Goal: Task Accomplishment & Management: Use online tool/utility

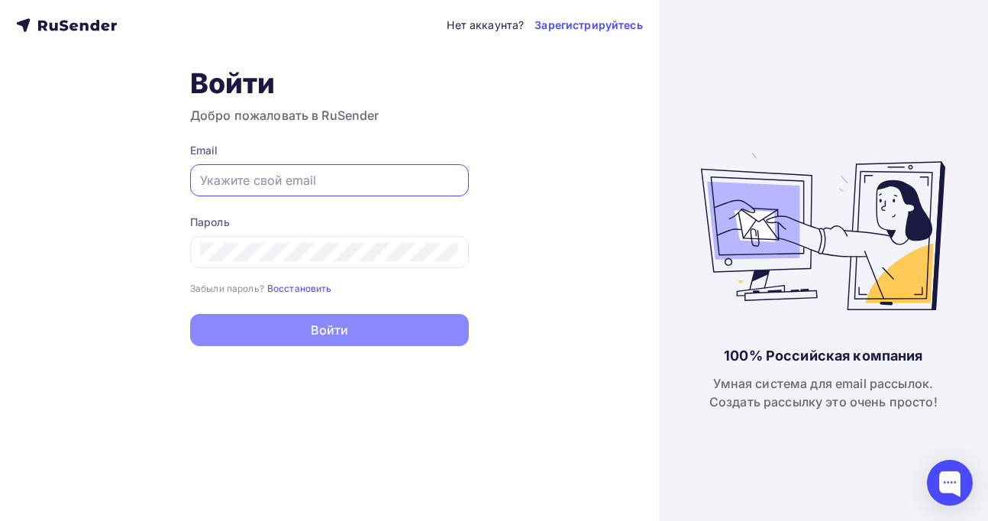
type input "[PERSON_NAME][EMAIL_ADDRESS][DOMAIN_NAME]"
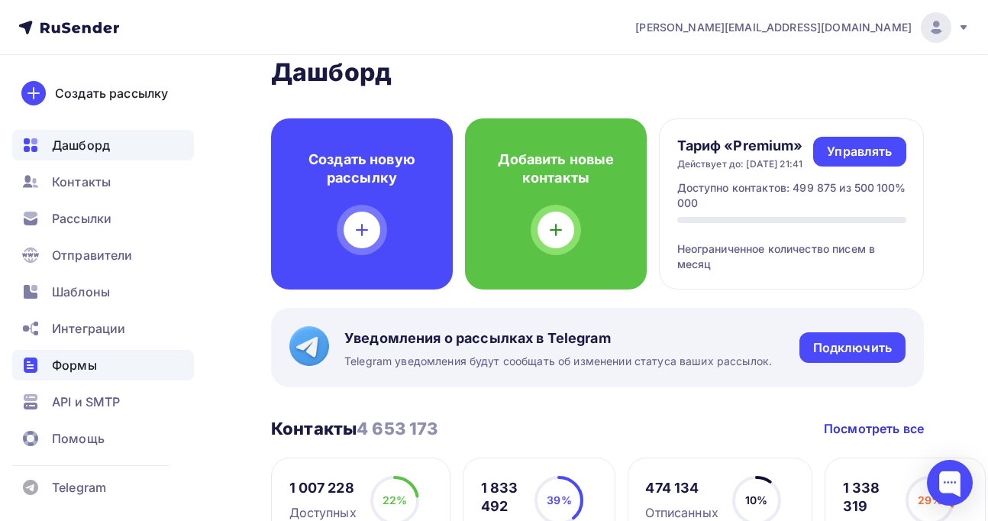
scroll to position [7, 0]
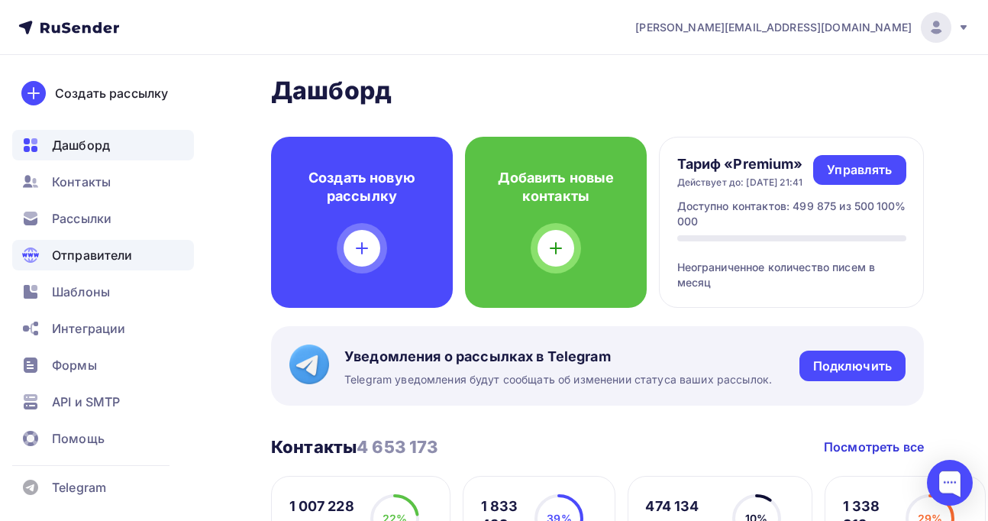
click at [76, 247] on span "Отправители" at bounding box center [92, 255] width 81 height 18
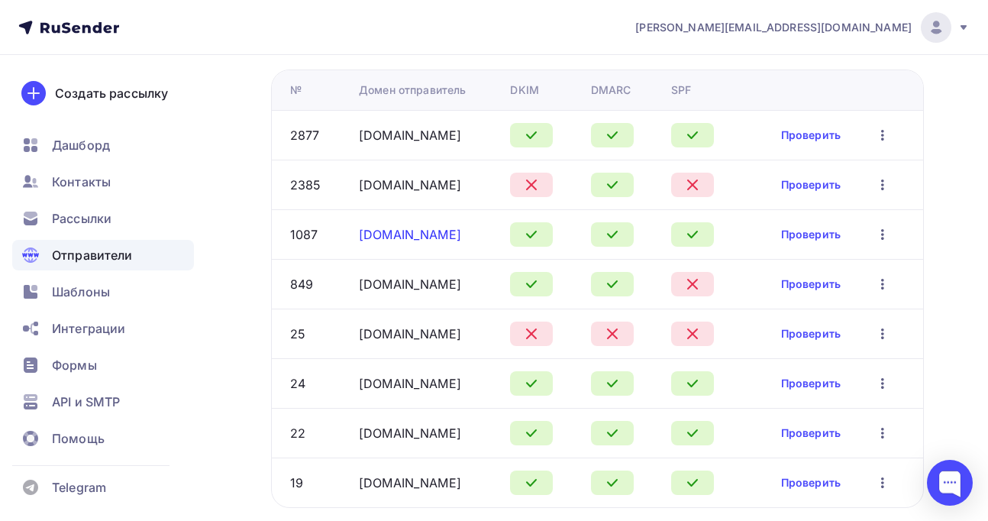
scroll to position [185, 0]
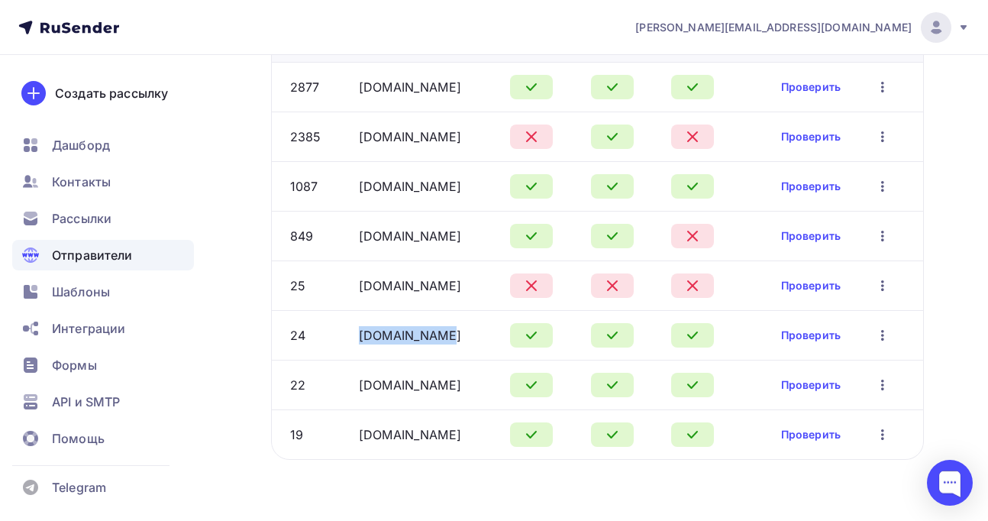
drag, startPoint x: 449, startPoint y: 332, endPoint x: 354, endPoint y: 333, distance: 94.6
click at [354, 333] on td "ucozmail.com" at bounding box center [428, 335] width 151 height 50
copy link "ucozmail.com"
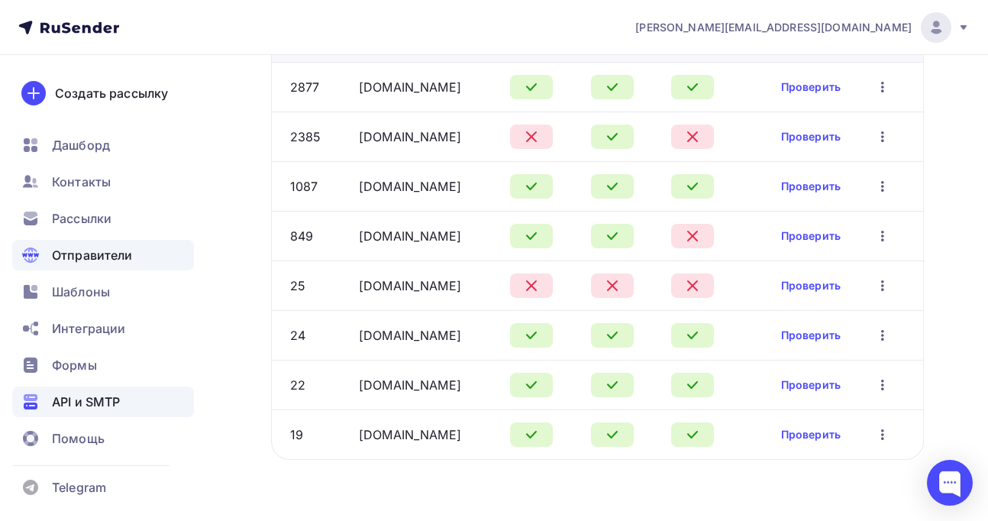
click at [87, 401] on span "API и SMTP" at bounding box center [86, 401] width 68 height 18
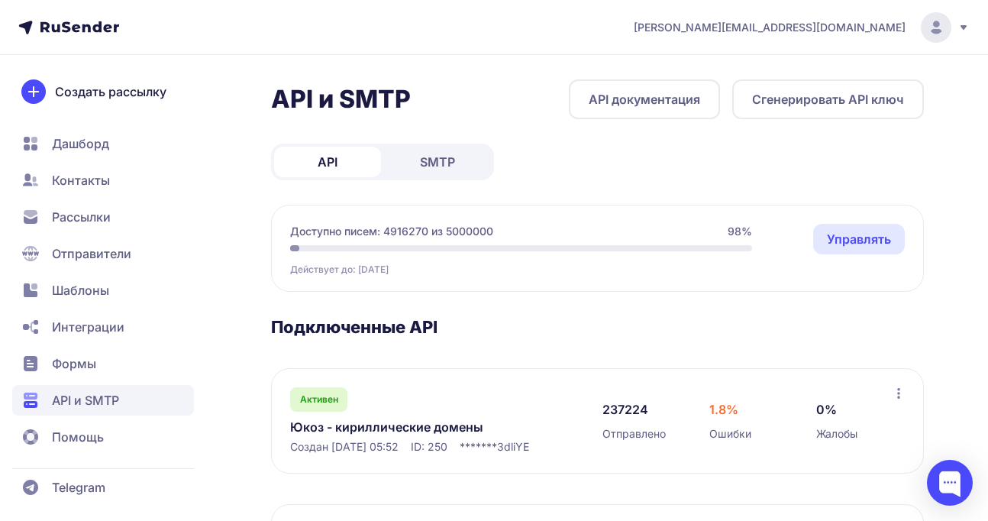
click at [772, 95] on button "Сгенерировать API ключ" at bounding box center [828, 99] width 192 height 40
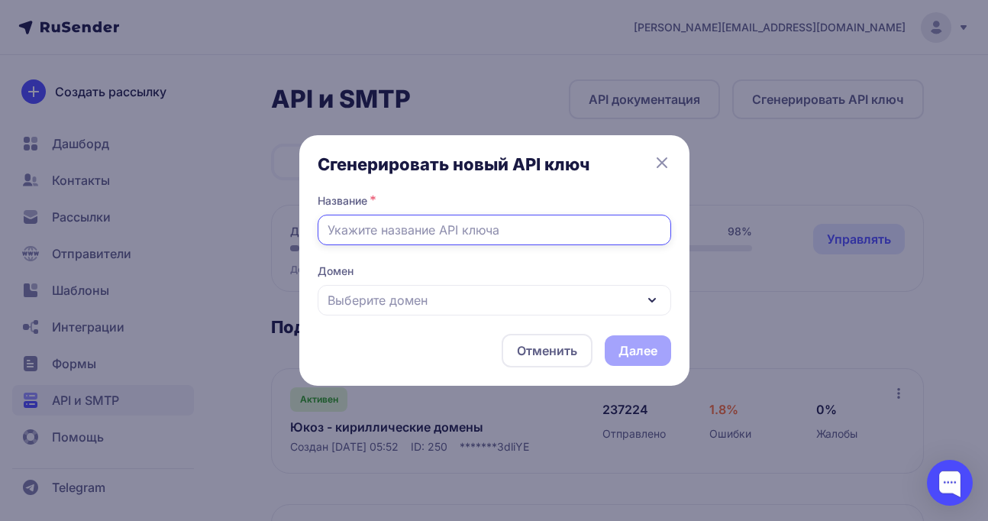
click at [443, 233] on input "text" at bounding box center [494, 229] width 353 height 31
click at [423, 232] on input "API ключ для uteam" at bounding box center [494, 229] width 353 height 31
click at [438, 295] on div "Выберите домен" at bounding box center [494, 300] width 353 height 31
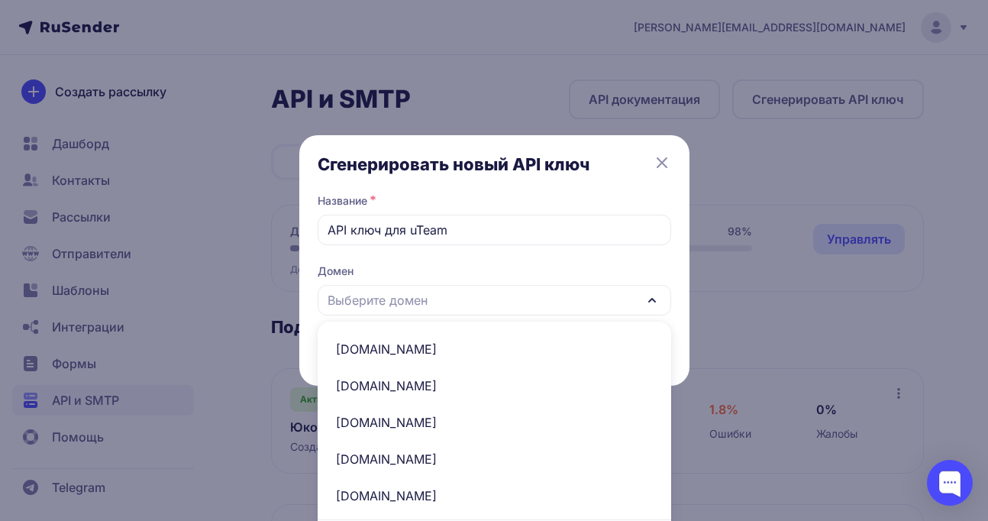
click at [388, 421] on span "ucozmail.com" at bounding box center [494, 422] width 335 height 37
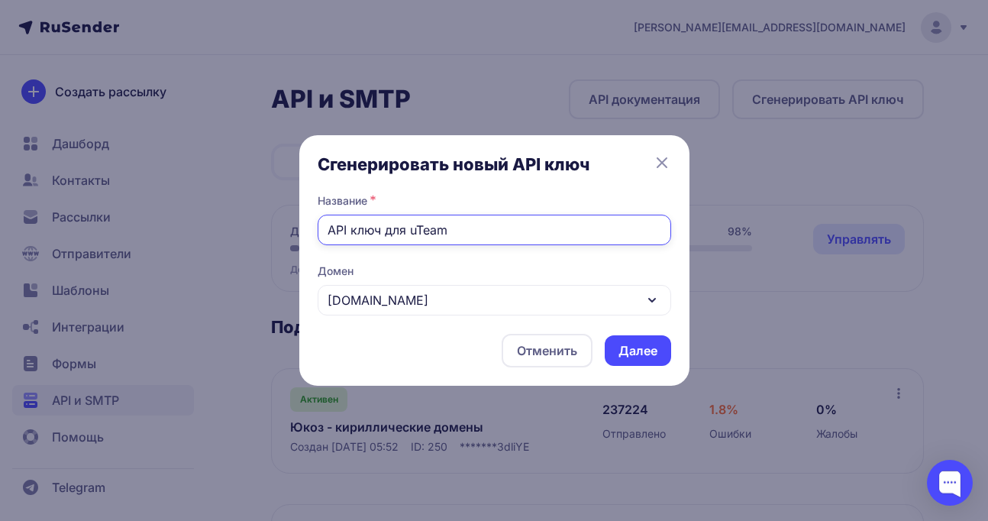
click at [459, 232] on input "API ключ для uTeam" at bounding box center [494, 229] width 353 height 31
click at [321, 227] on input "API ключ для uTeam" at bounding box center [494, 229] width 353 height 31
type input "Отдельный API ключ для uTeam"
click at [632, 347] on button "Далее" at bounding box center [637, 350] width 66 height 31
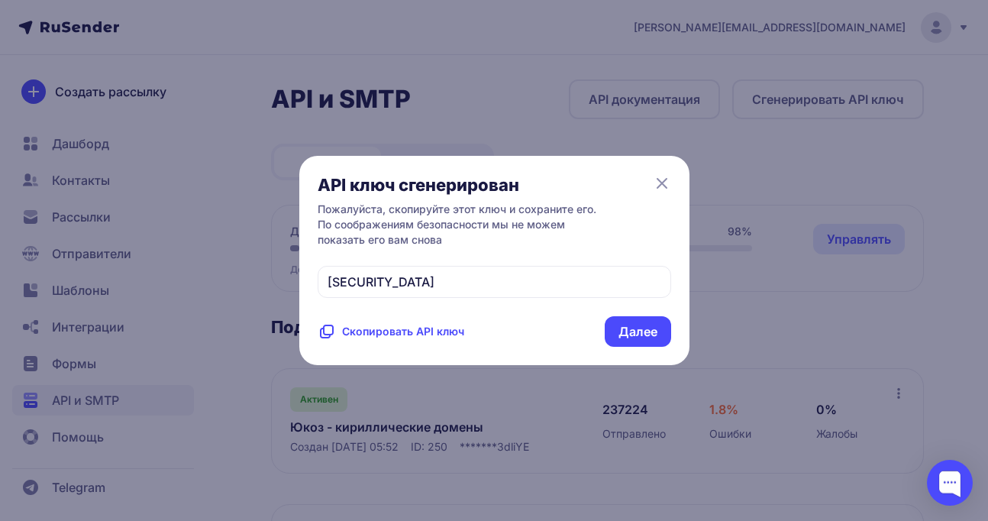
click at [395, 339] on span "Скопировать API ключ" at bounding box center [403, 331] width 122 height 15
click at [656, 174] on icon at bounding box center [662, 183] width 18 height 18
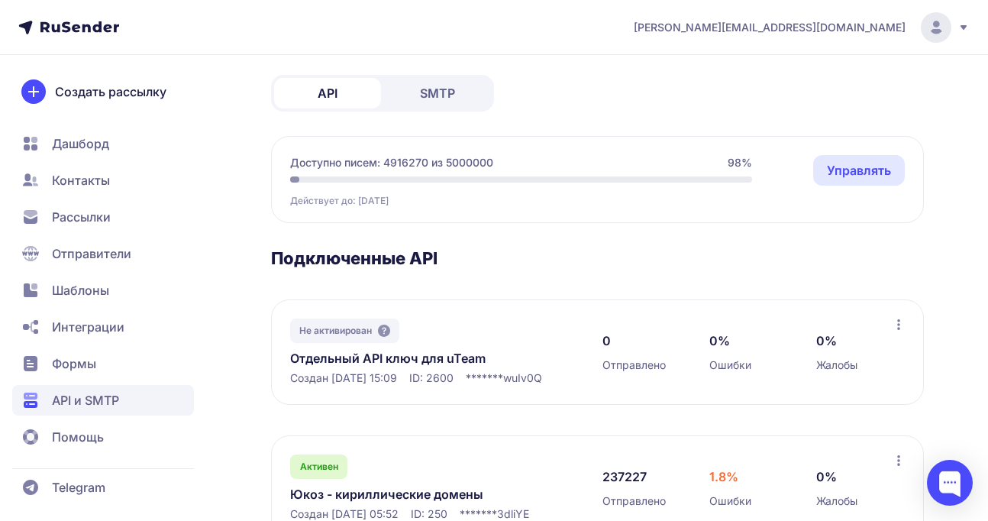
scroll to position [164, 0]
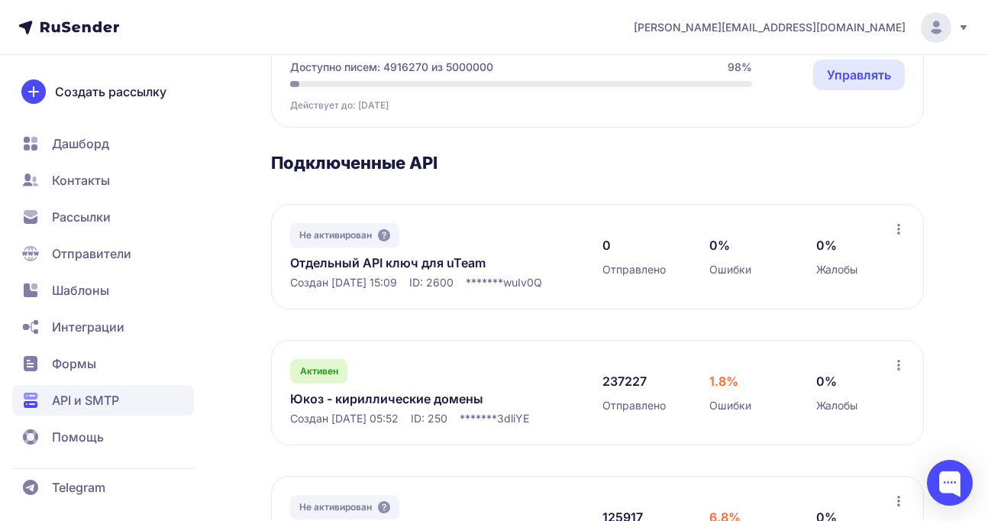
click at [354, 258] on link "Отдельный API ключ для uTeam" at bounding box center [431, 262] width 282 height 18
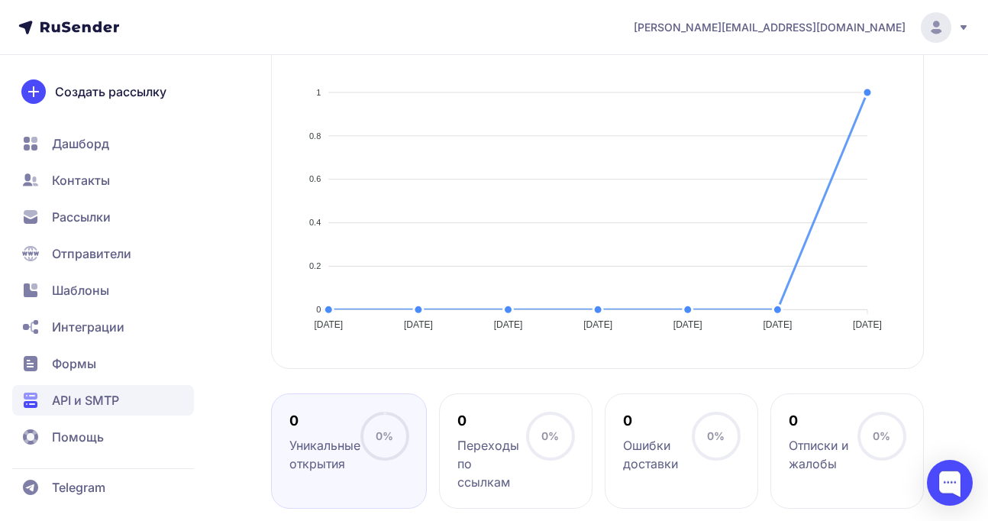
scroll to position [1, 0]
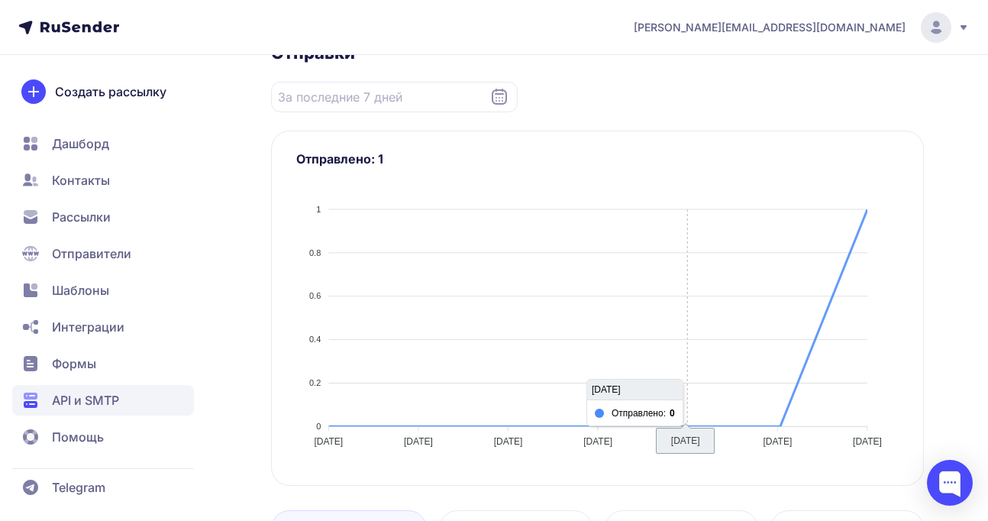
scroll to position [209, 0]
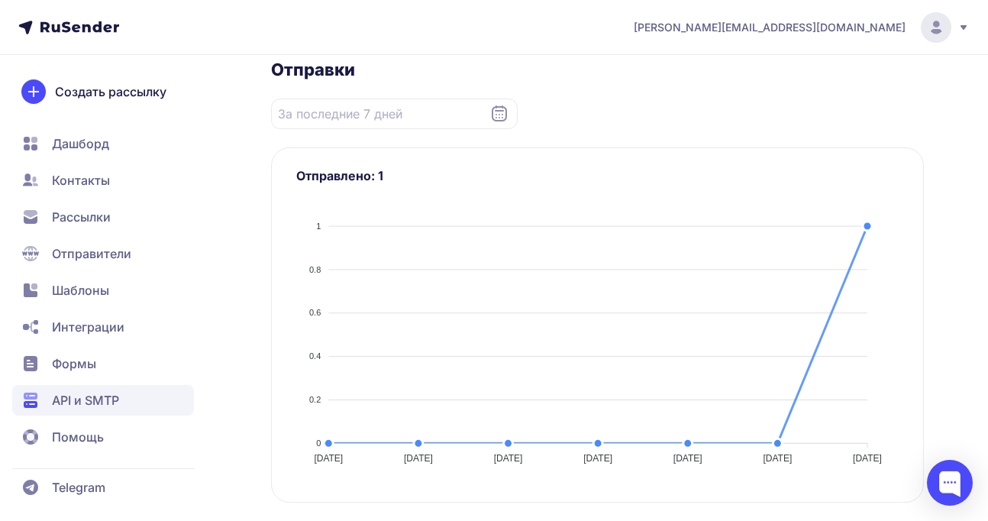
scroll to position [24, 0]
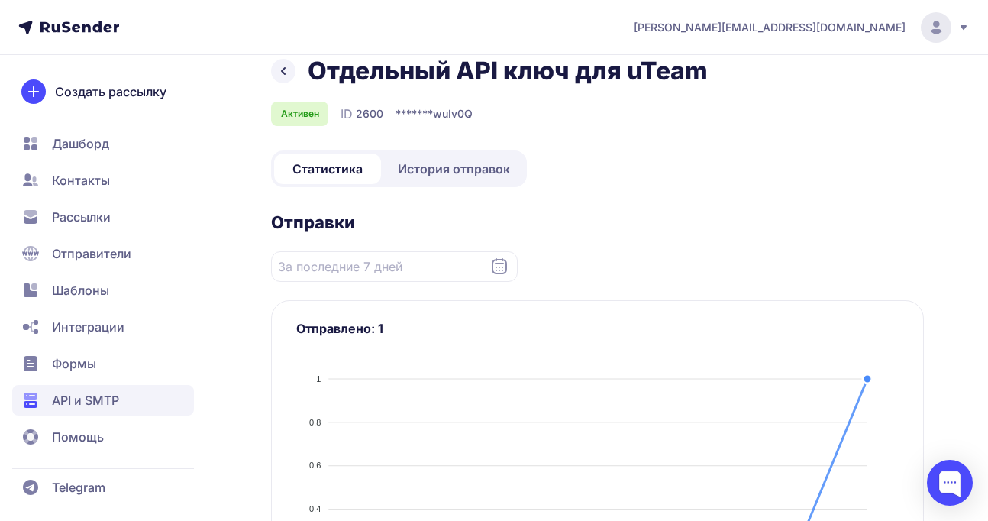
click at [475, 164] on span "История отправок" at bounding box center [454, 169] width 112 height 18
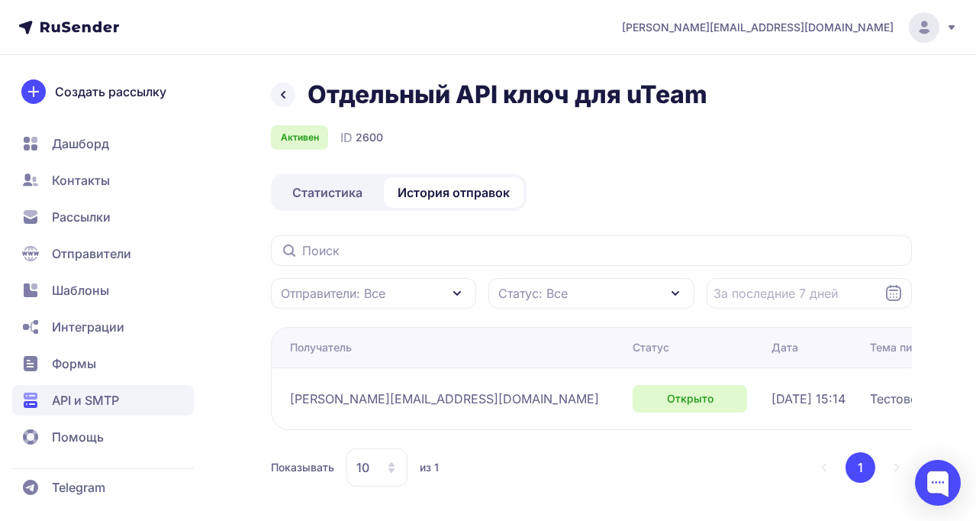
click at [327, 205] on link "Статистика" at bounding box center [327, 192] width 107 height 31
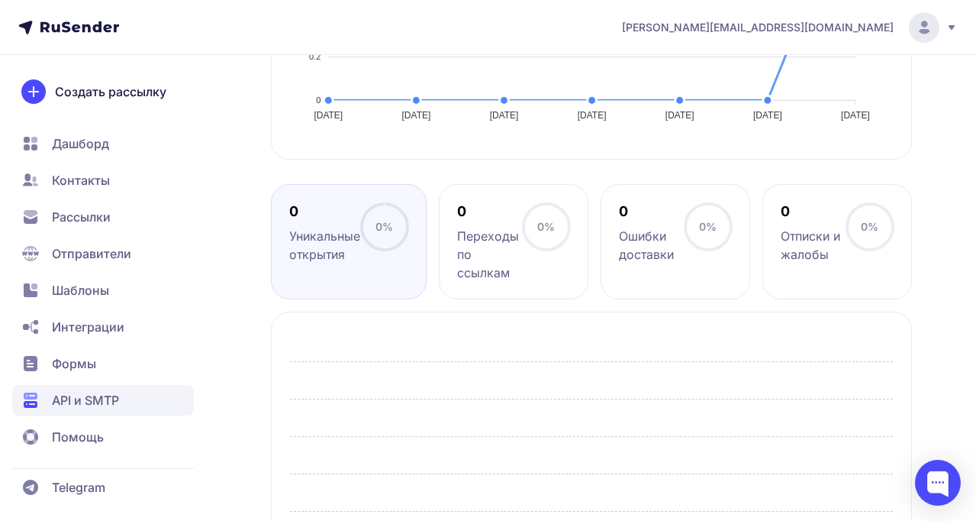
scroll to position [684, 0]
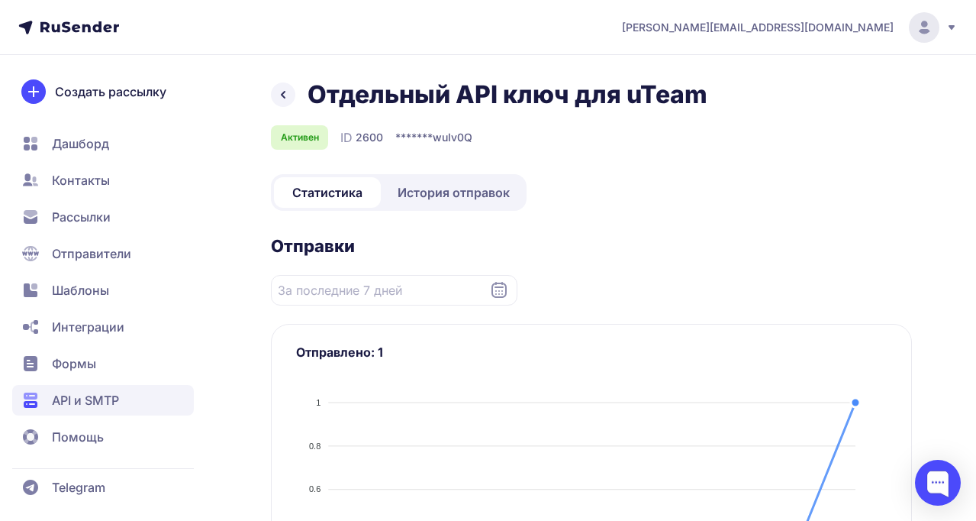
click at [127, 399] on span "API и SMTP" at bounding box center [103, 400] width 182 height 31
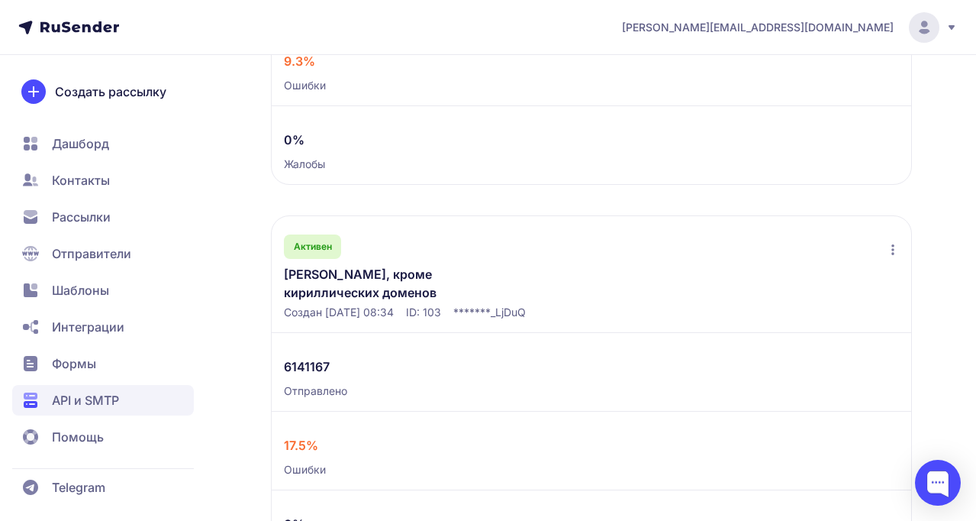
scroll to position [1650, 0]
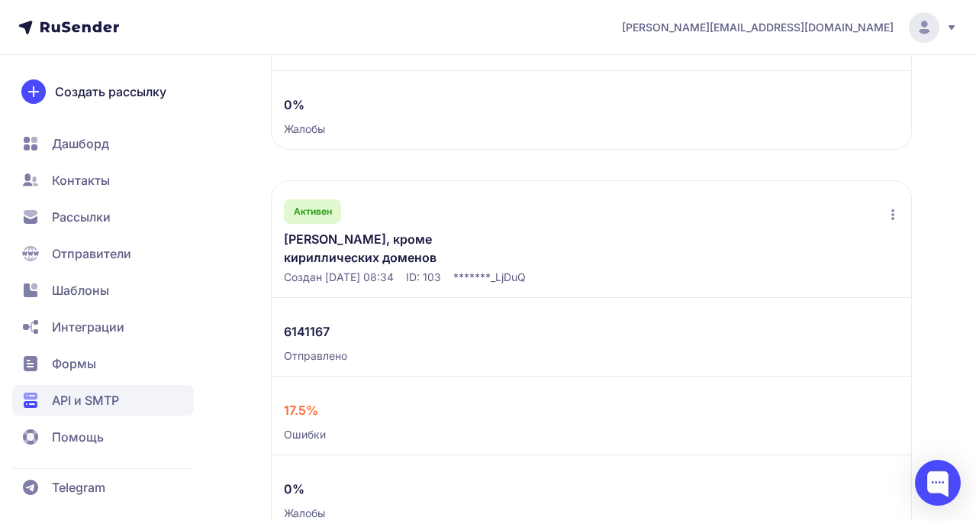
click at [334, 245] on link "[PERSON_NAME], кроме кириллических доменов" at bounding box center [402, 248] width 237 height 37
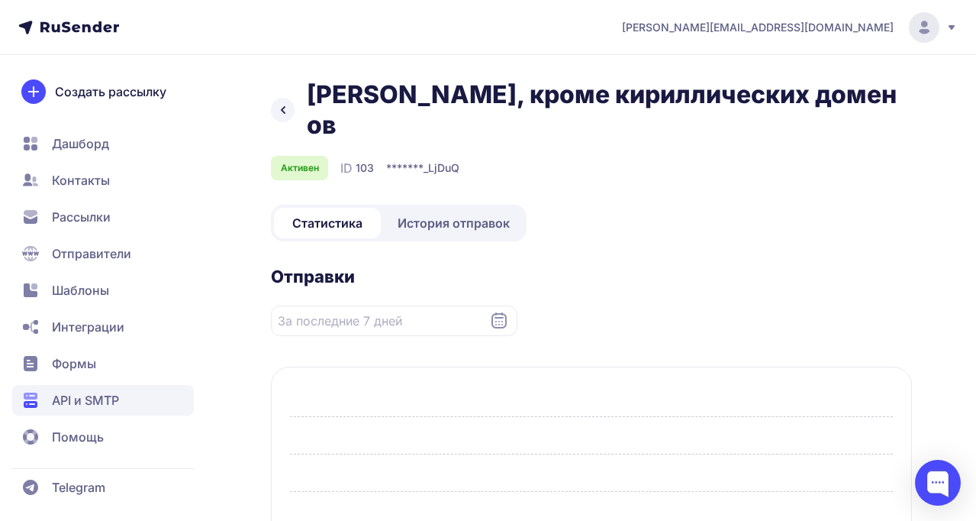
click at [450, 214] on span "История отправок" at bounding box center [454, 223] width 112 height 18
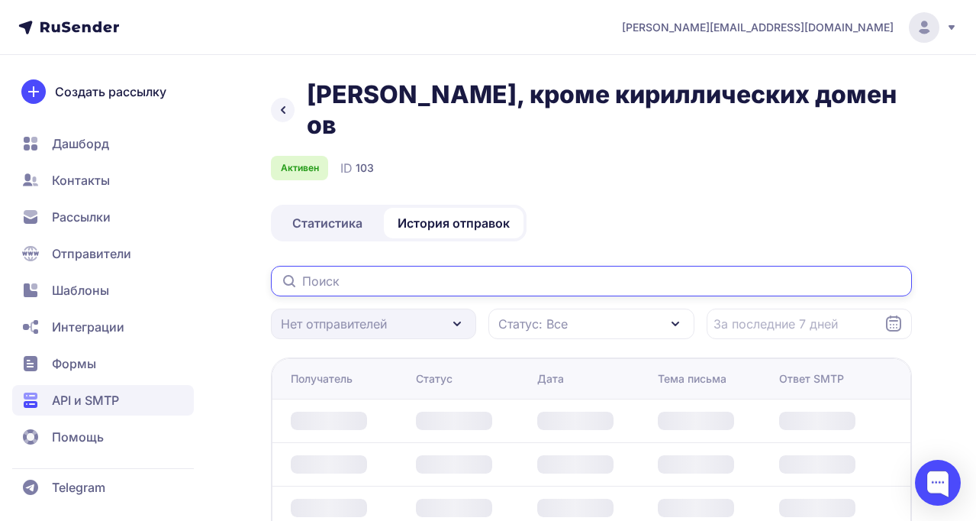
click at [373, 266] on input "text" at bounding box center [591, 281] width 641 height 31
paste input "[PERSON_NAME][EMAIL_ADDRESS][DOMAIN_NAME]"
type input "[PERSON_NAME][EMAIL_ADDRESS][DOMAIN_NAME]"
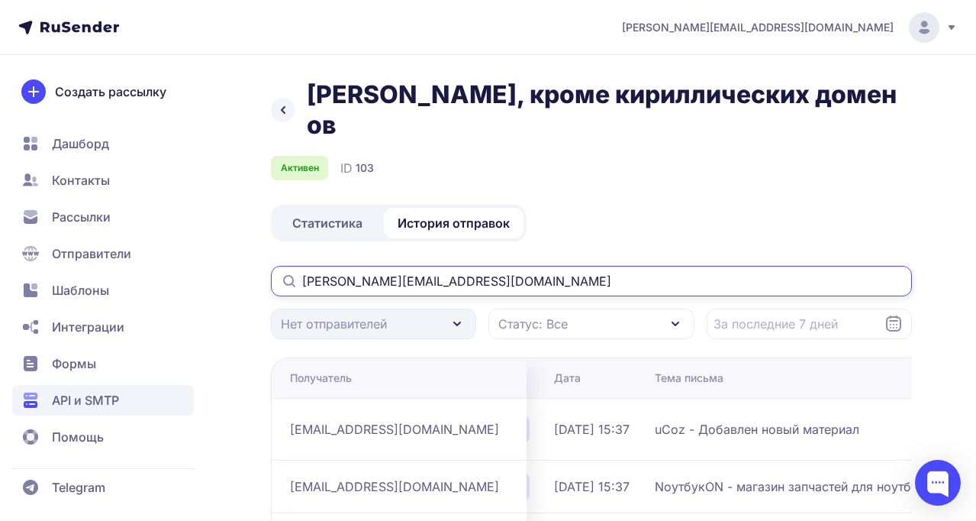
click at [395, 266] on input "[PERSON_NAME][EMAIL_ADDRESS][DOMAIN_NAME]" at bounding box center [591, 281] width 641 height 31
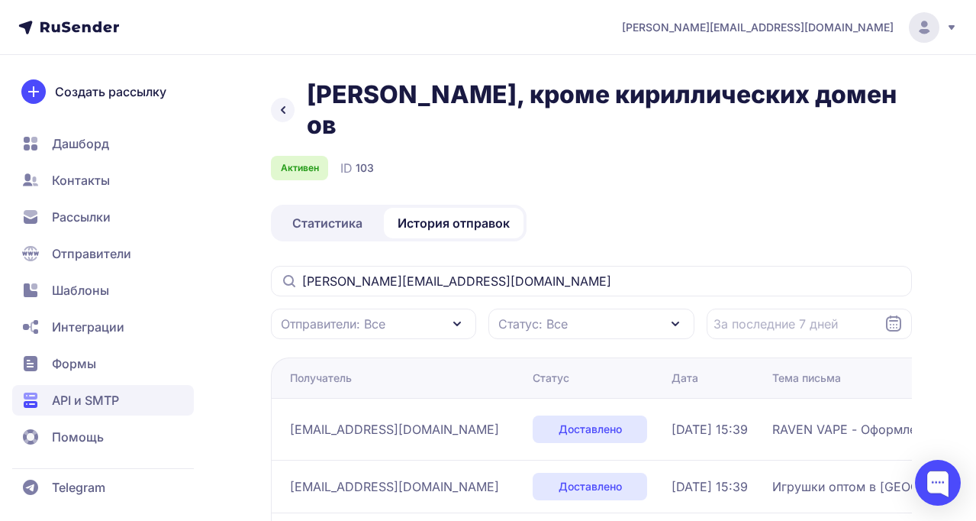
click at [82, 393] on span "API и SMTP" at bounding box center [85, 400] width 67 height 18
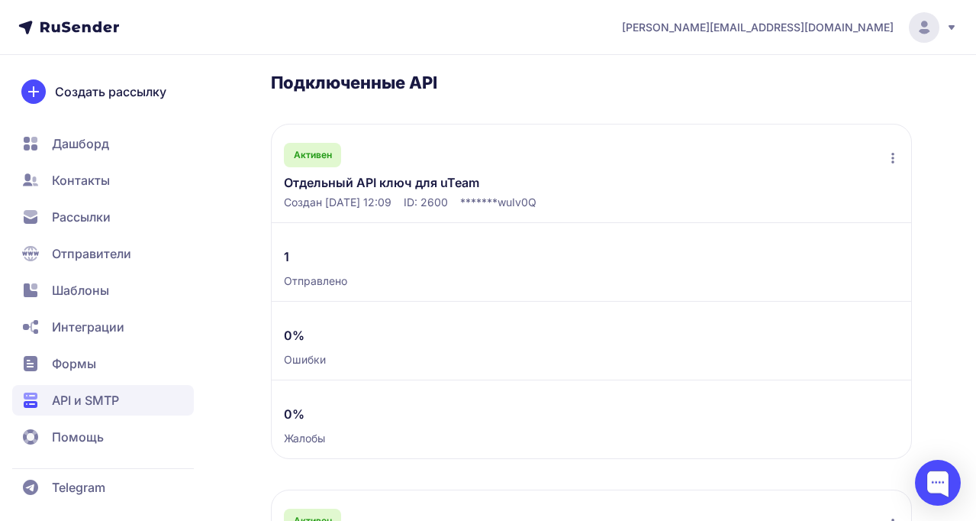
scroll to position [266, 0]
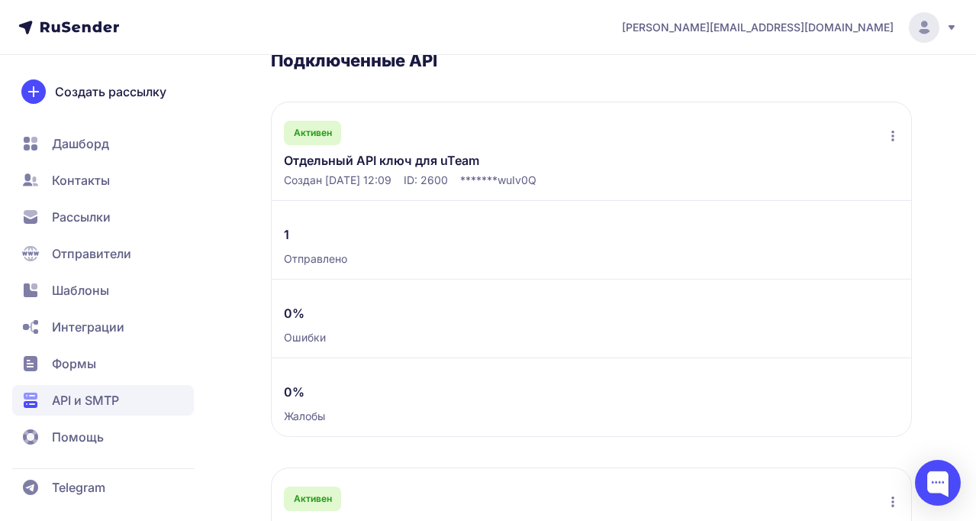
click at [387, 154] on link "Отдельный API ключ для uTeam" at bounding box center [402, 160] width 237 height 18
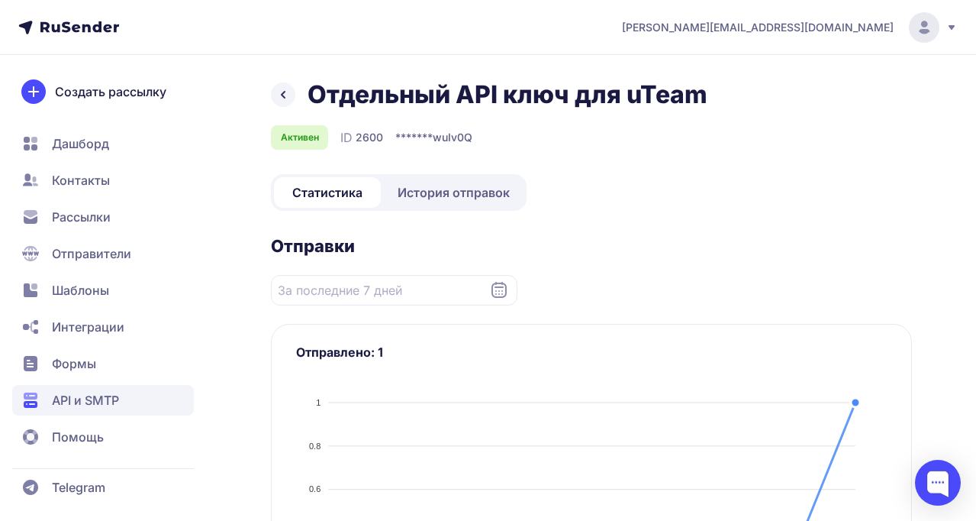
click at [448, 175] on div "Статистика История отправок" at bounding box center [399, 192] width 256 height 37
click at [444, 197] on span "История отправок" at bounding box center [454, 192] width 112 height 18
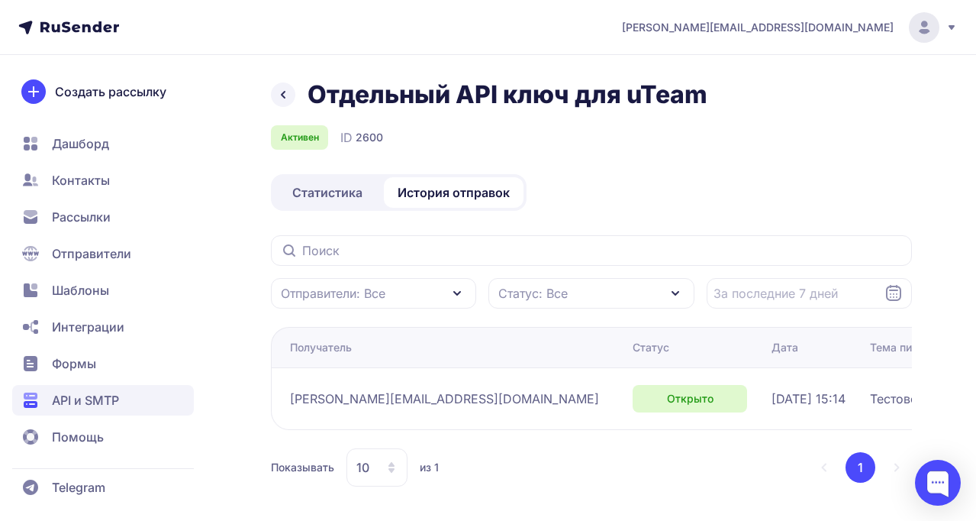
click at [103, 394] on span "API и SMTP" at bounding box center [85, 400] width 67 height 18
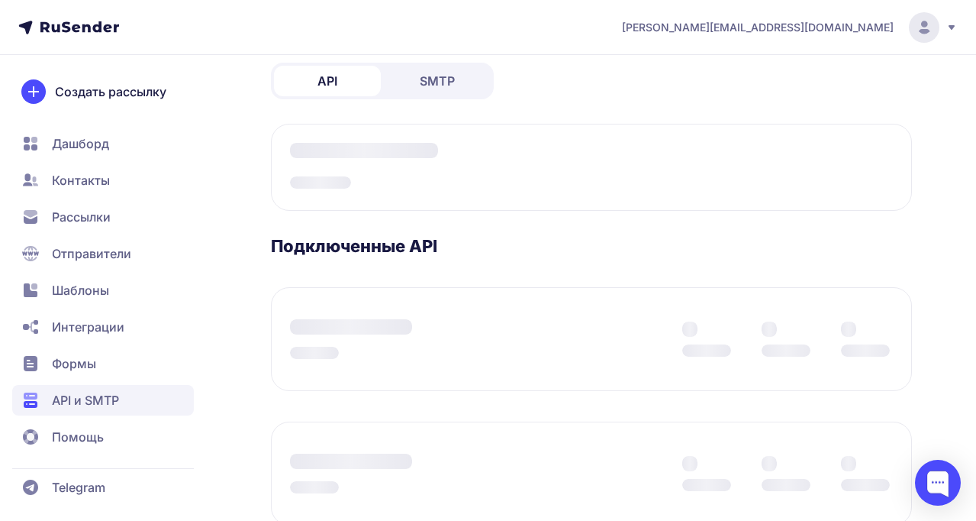
scroll to position [95, 0]
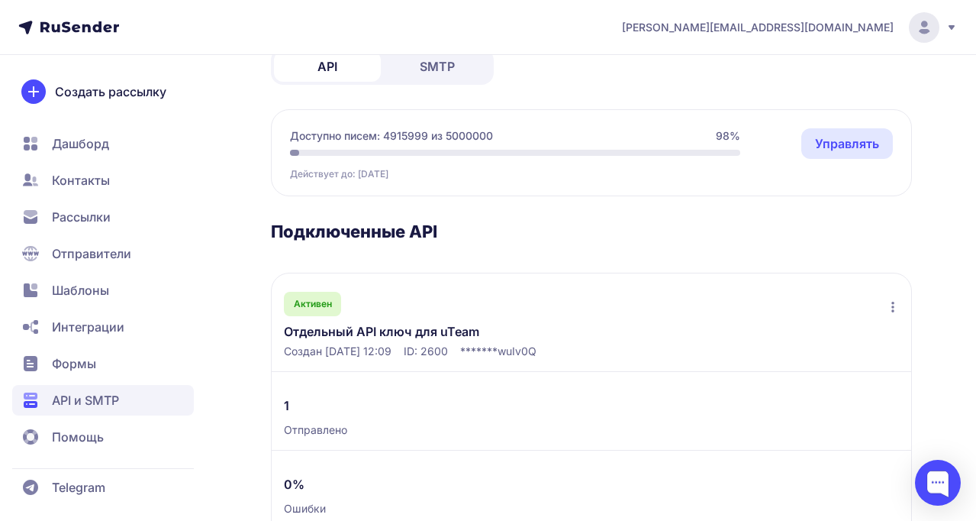
click at [898, 305] on icon at bounding box center [893, 307] width 12 height 12
click at [383, 334] on link "Отдельный API ключ для uTeam" at bounding box center [402, 331] width 237 height 18
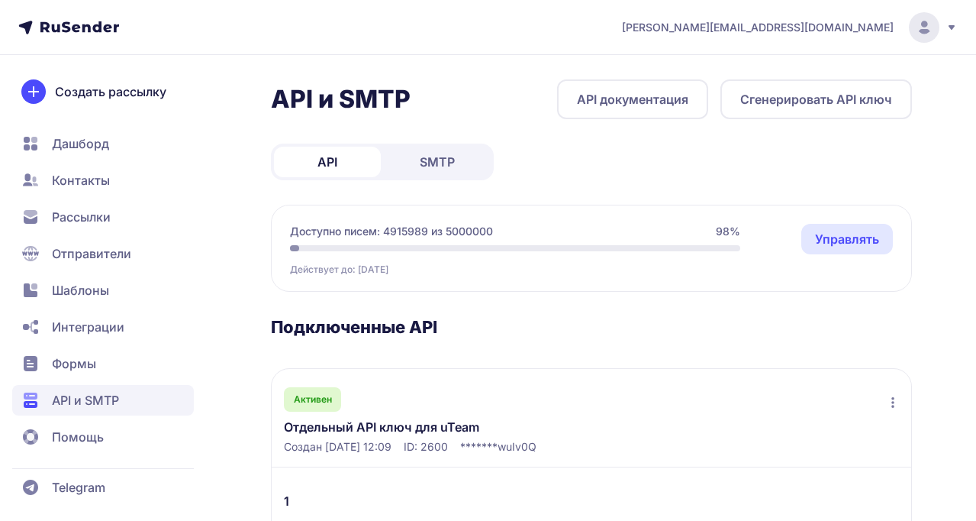
click at [371, 430] on link "Отдельный API ключ для uTeam" at bounding box center [402, 426] width 237 height 18
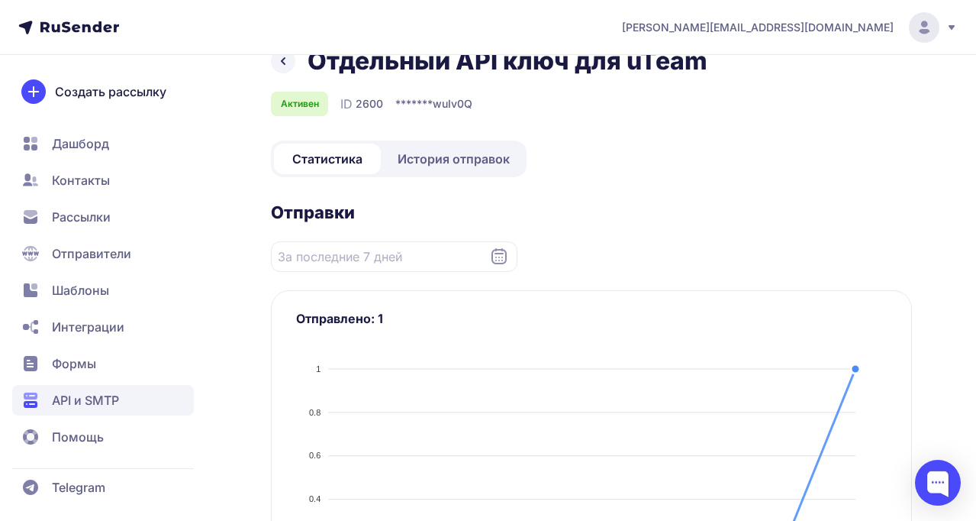
scroll to position [47, 0]
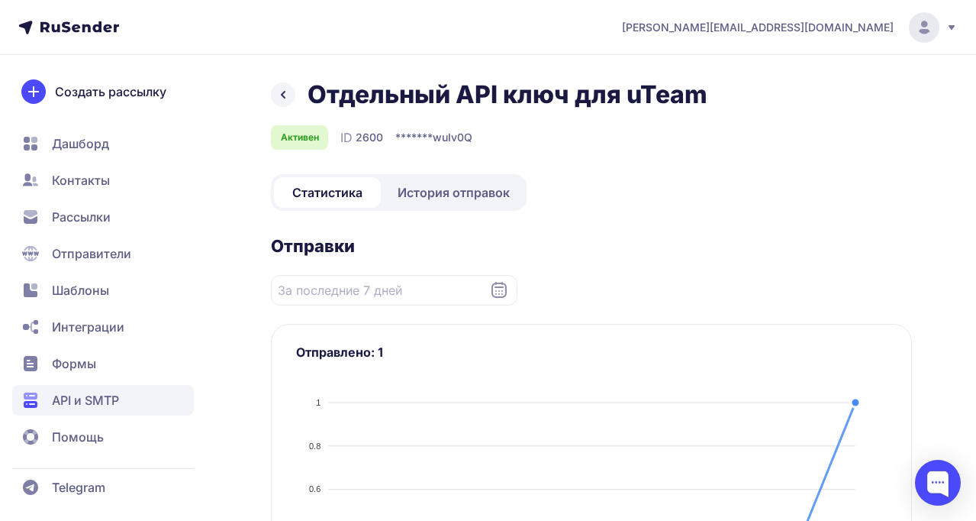
click at [453, 198] on span "История отправок" at bounding box center [454, 192] width 112 height 18
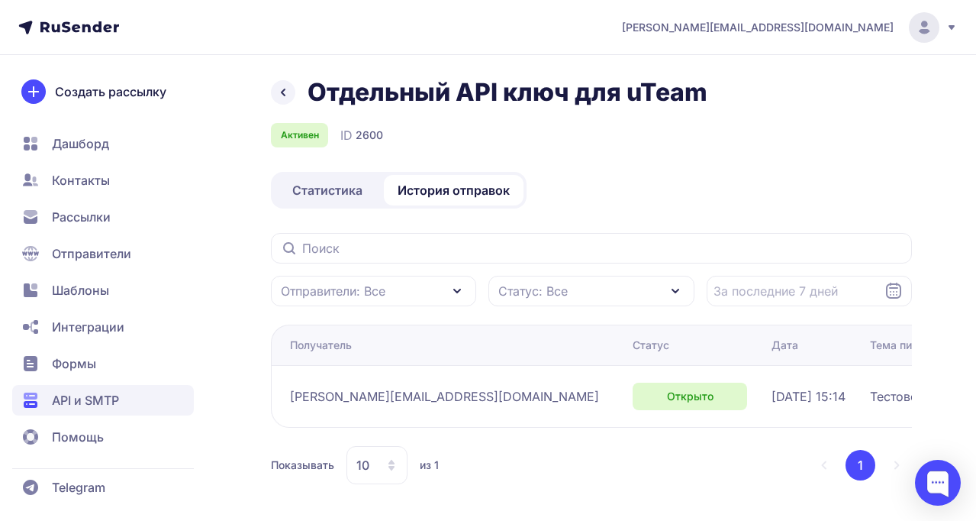
click at [563, 287] on span "Статус: Все" at bounding box center [532, 291] width 69 height 18
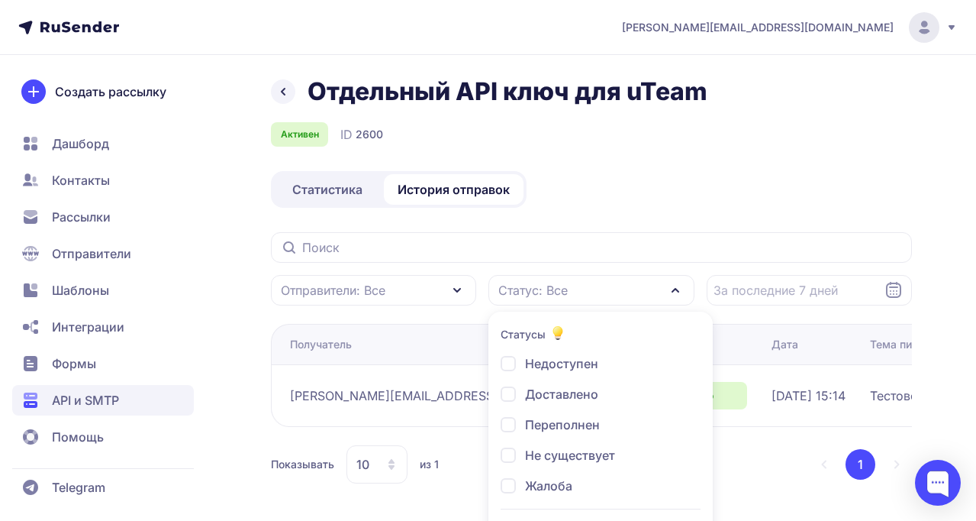
click at [563, 287] on span "Статус: Все" at bounding box center [532, 290] width 69 height 18
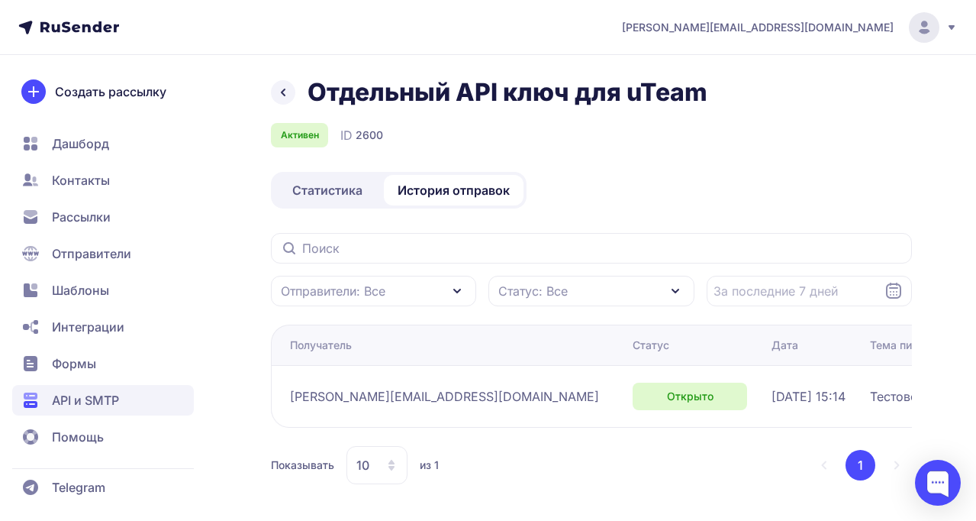
click at [118, 397] on span "API и SMTP" at bounding box center [85, 400] width 67 height 18
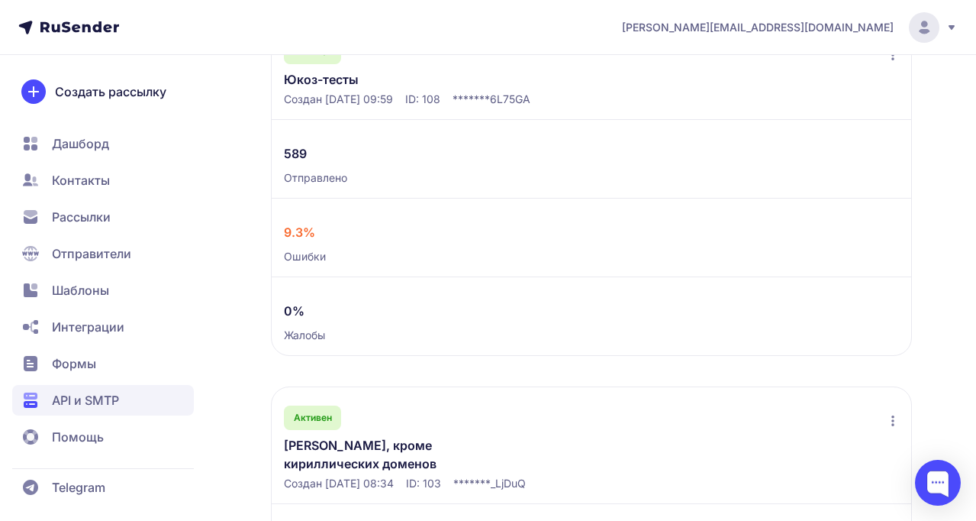
scroll to position [1607, 0]
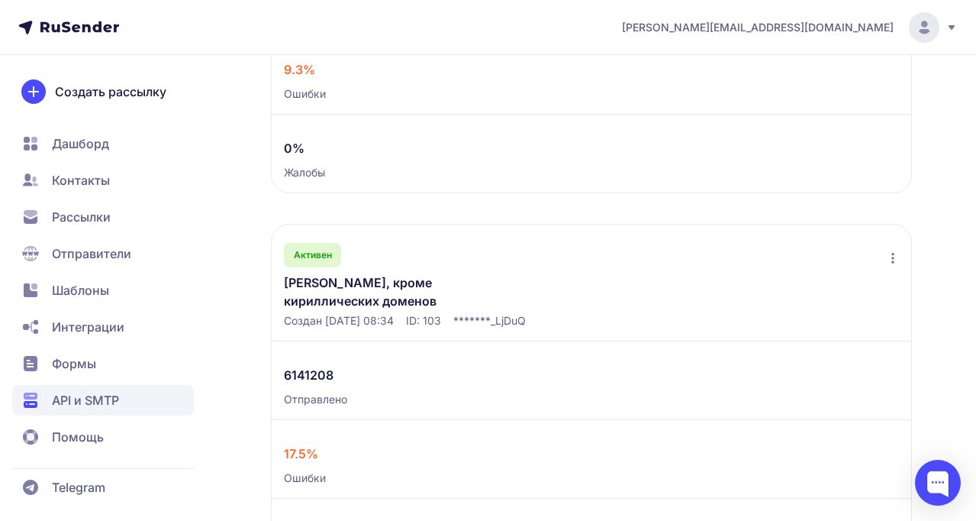
click at [389, 293] on link "Юкоз, кроме кириллических доменов" at bounding box center [402, 291] width 237 height 37
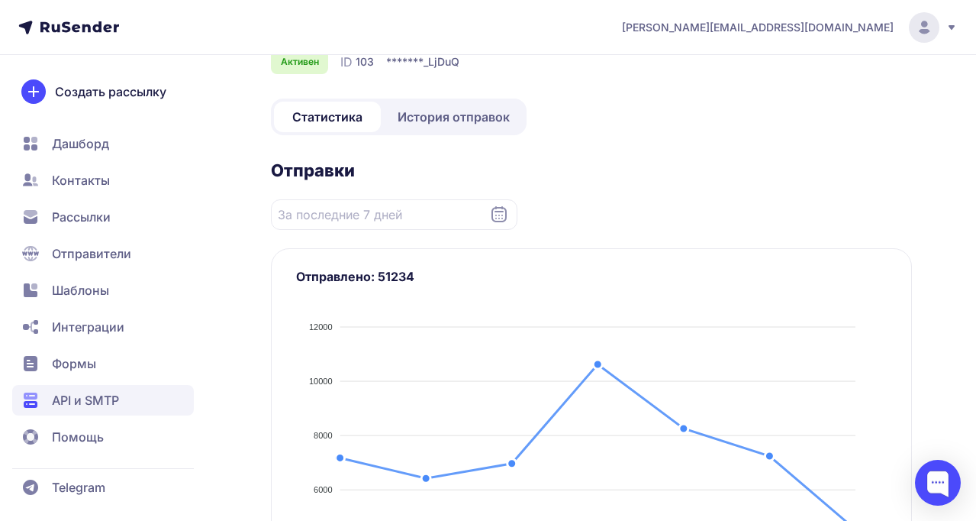
scroll to position [112, 0]
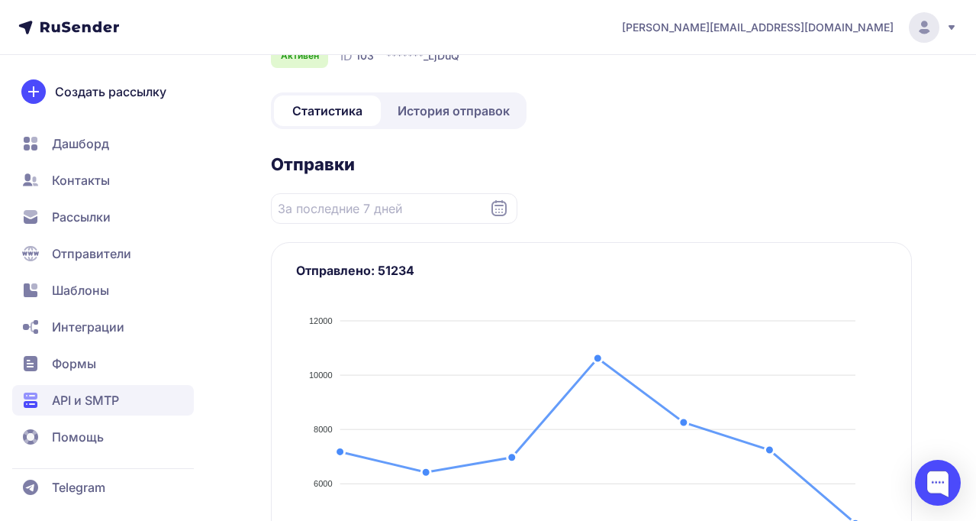
click at [448, 96] on div "Статистика История отправок" at bounding box center [399, 110] width 256 height 37
click at [439, 102] on span "История отправок" at bounding box center [454, 111] width 112 height 18
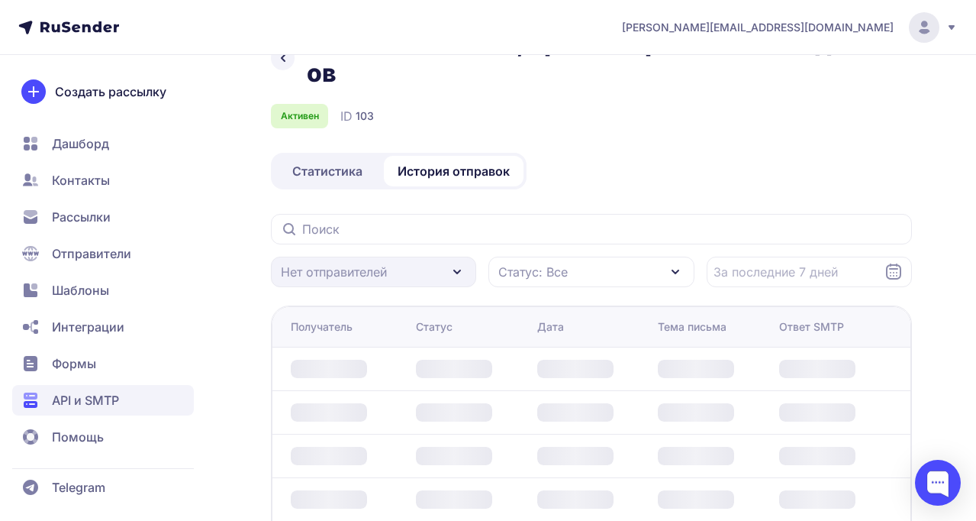
scroll to position [56, 0]
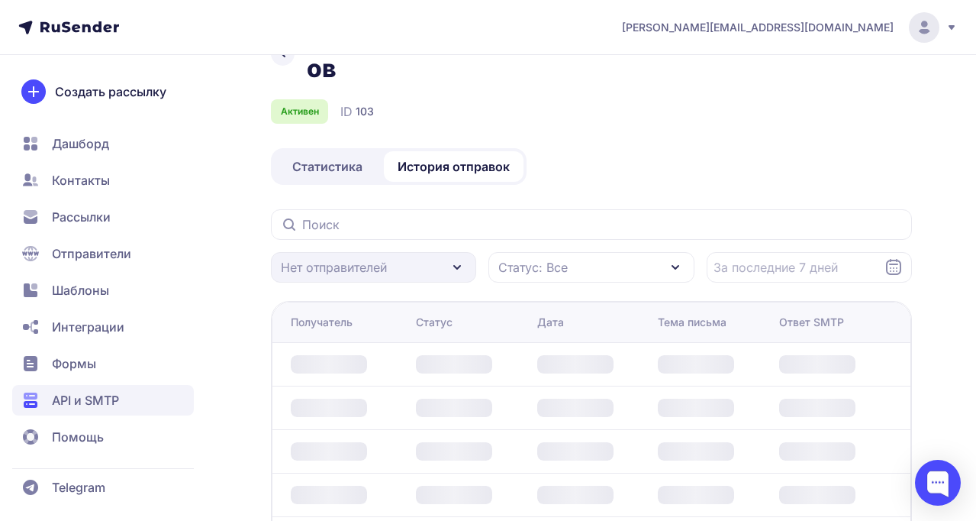
click at [892, 258] on icon at bounding box center [894, 267] width 18 height 18
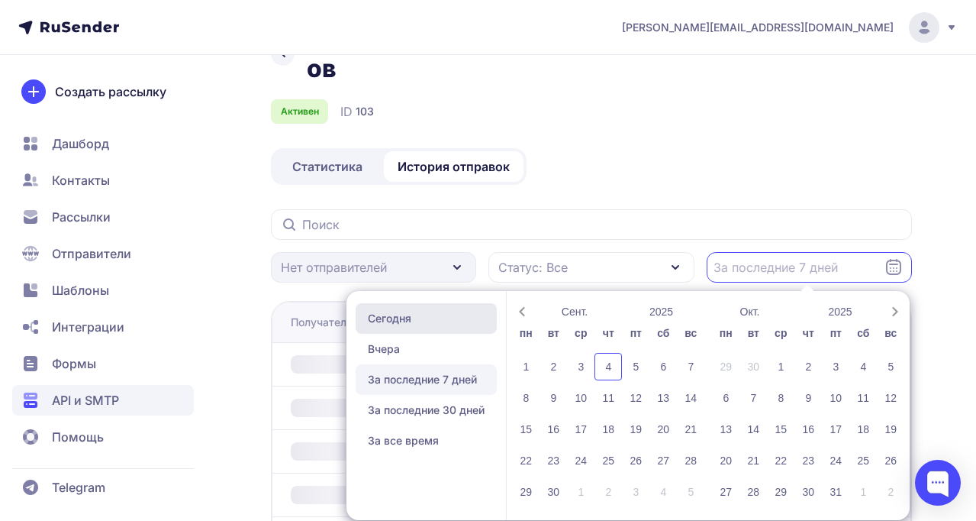
click at [381, 303] on span "Сегодня" at bounding box center [426, 318] width 141 height 31
type input "04.09.2025 - 04.09.2025"
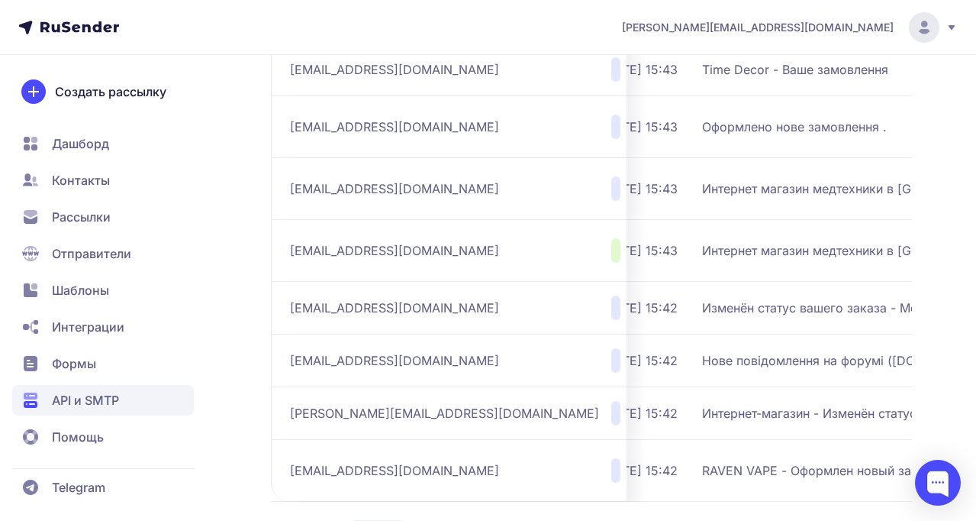
scroll to position [505, 0]
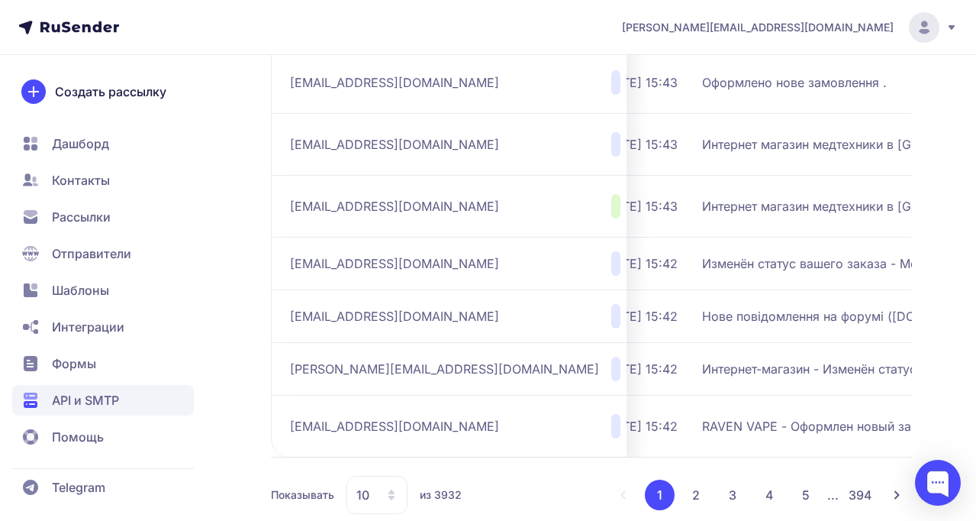
click at [390, 476] on div "10" at bounding box center [377, 495] width 61 height 38
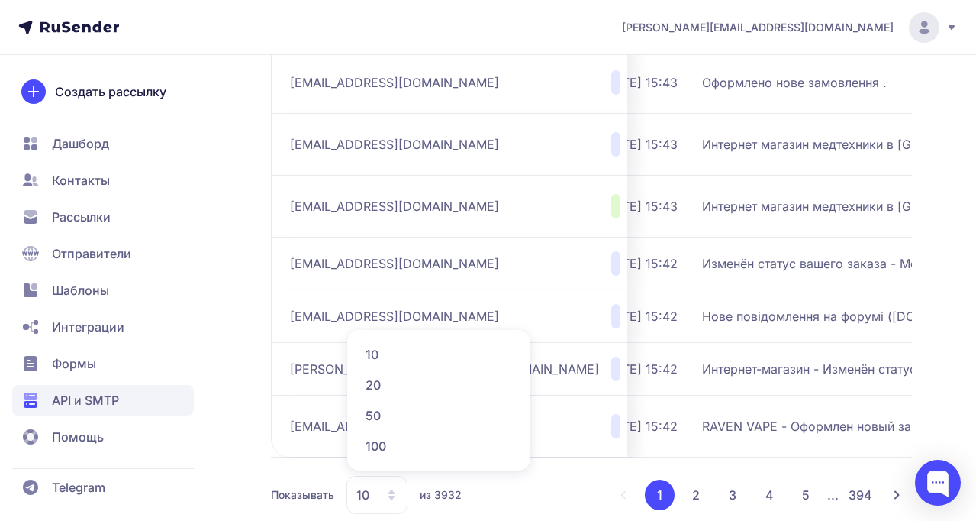
click at [388, 430] on span "100" at bounding box center [438, 445] width 165 height 31
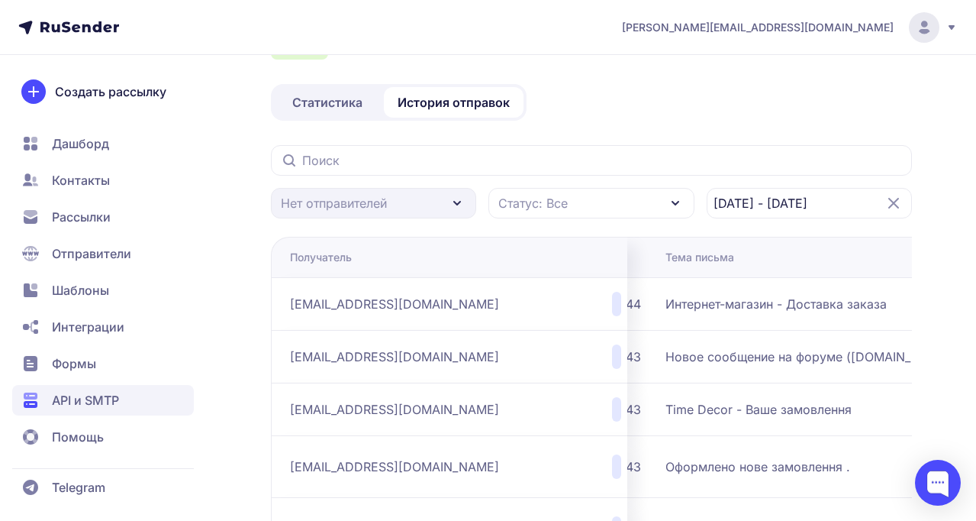
scroll to position [106, 0]
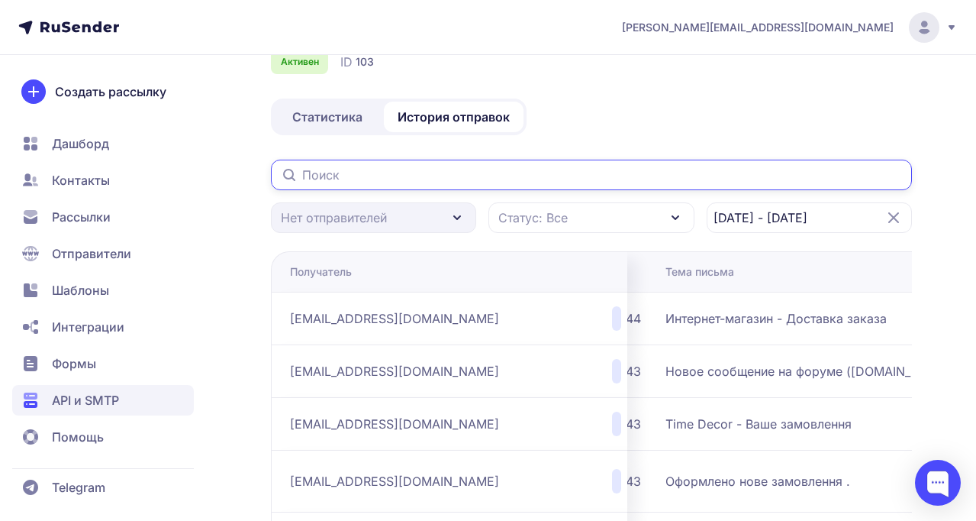
click at [369, 160] on input "text" at bounding box center [591, 175] width 641 height 31
type input "щ"
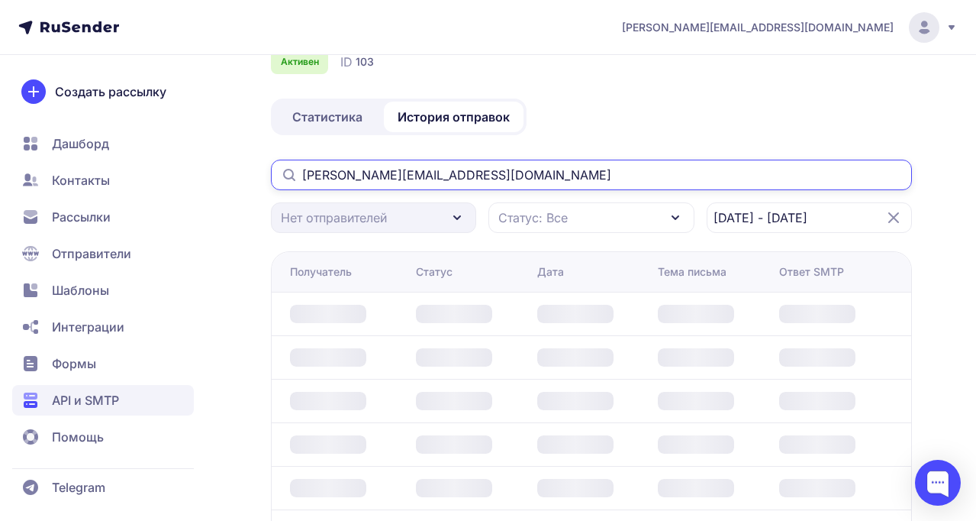
type input "[PERSON_NAME][EMAIL_ADDRESS][DOMAIN_NAME]"
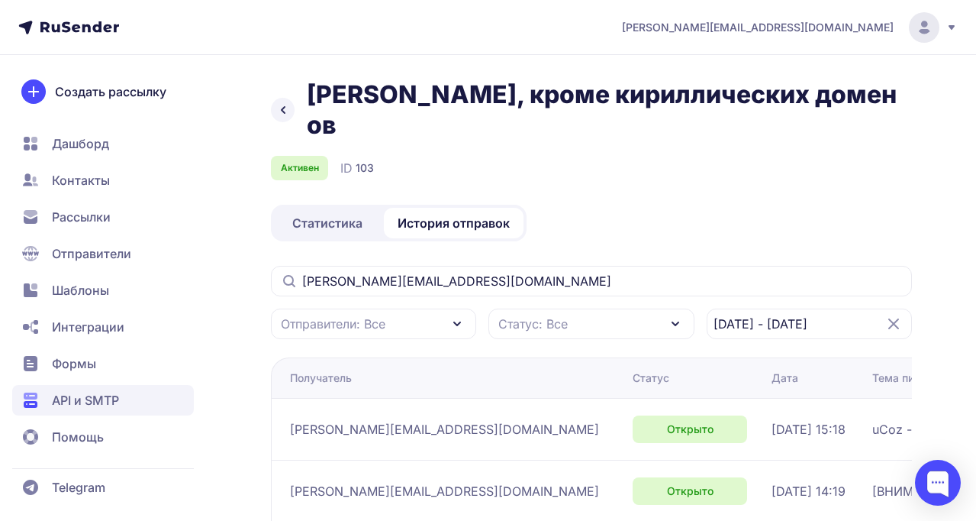
click at [109, 391] on span "API и SMTP" at bounding box center [85, 400] width 67 height 18
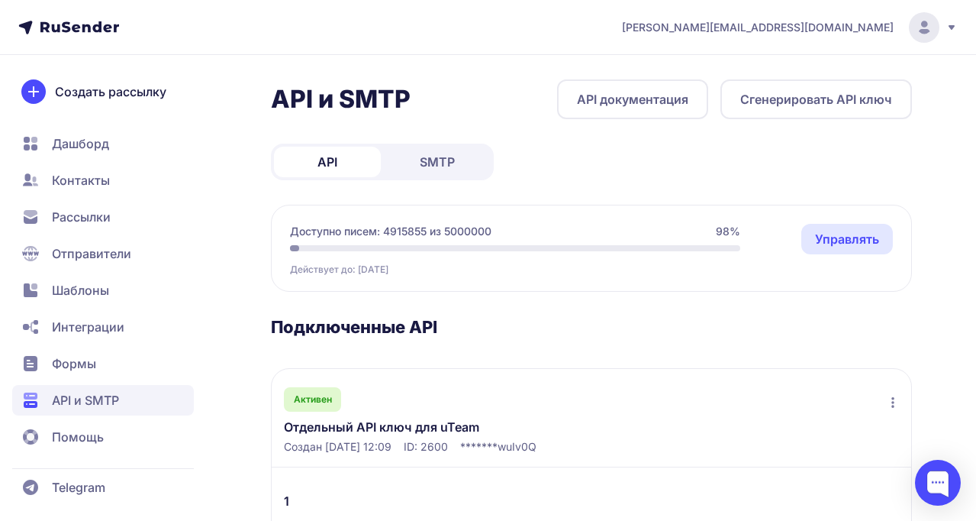
click at [359, 418] on link "Отдельный API ключ для uTeam" at bounding box center [402, 426] width 237 height 18
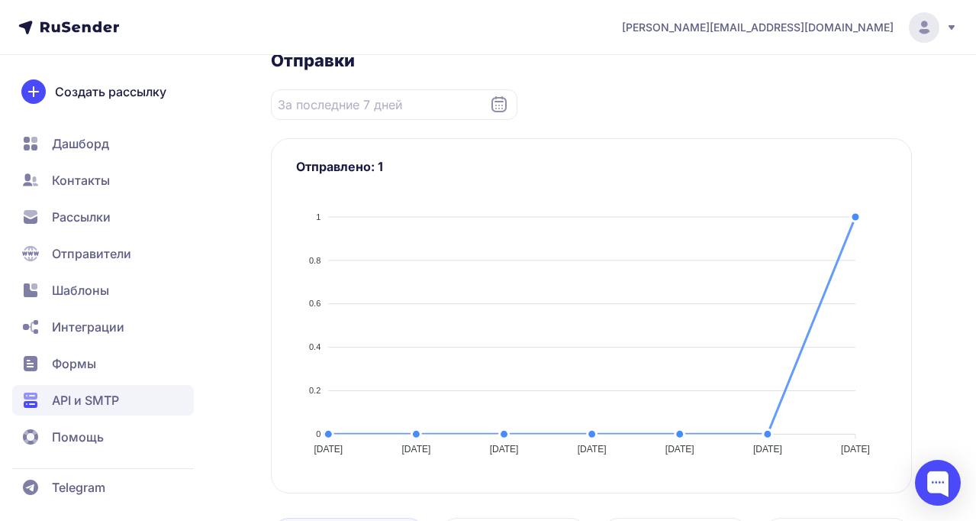
scroll to position [250, 0]
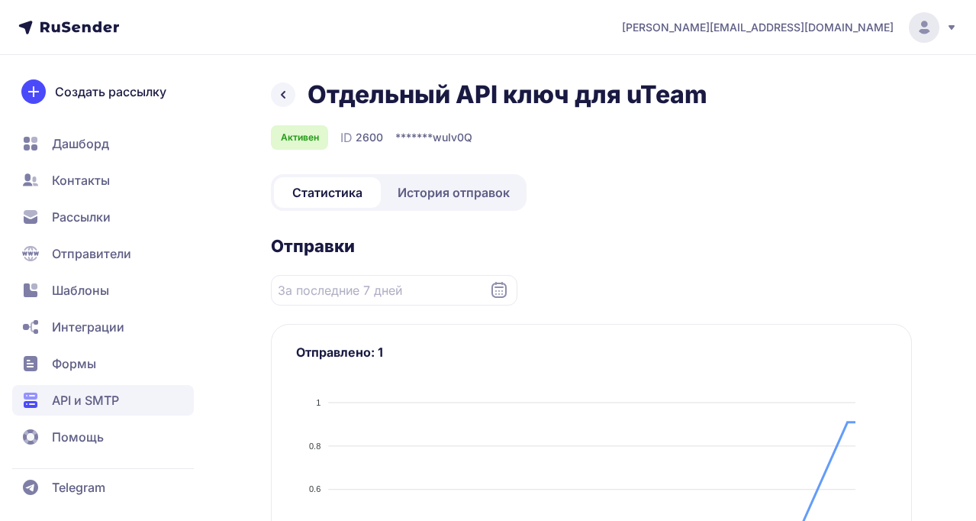
scroll to position [250, 0]
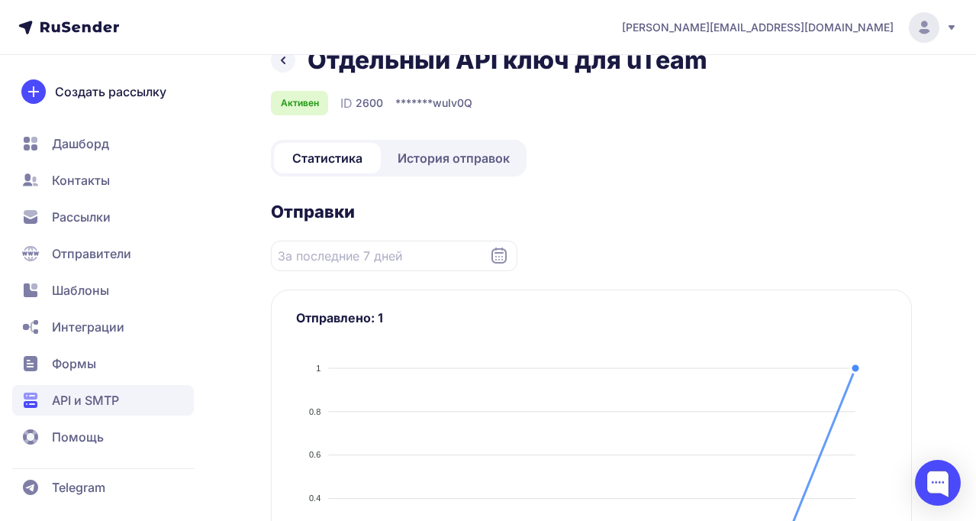
scroll to position [53, 0]
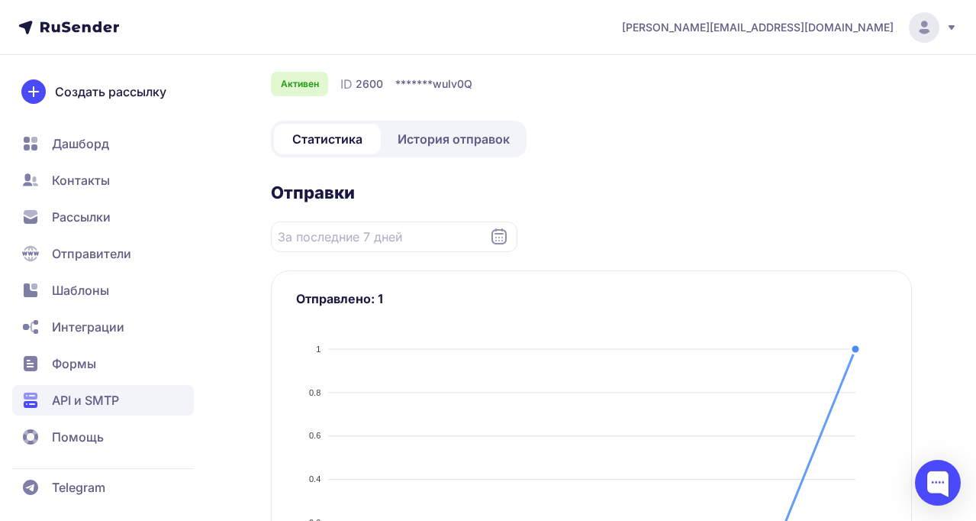
click at [64, 401] on span "API и SMTP" at bounding box center [85, 400] width 67 height 18
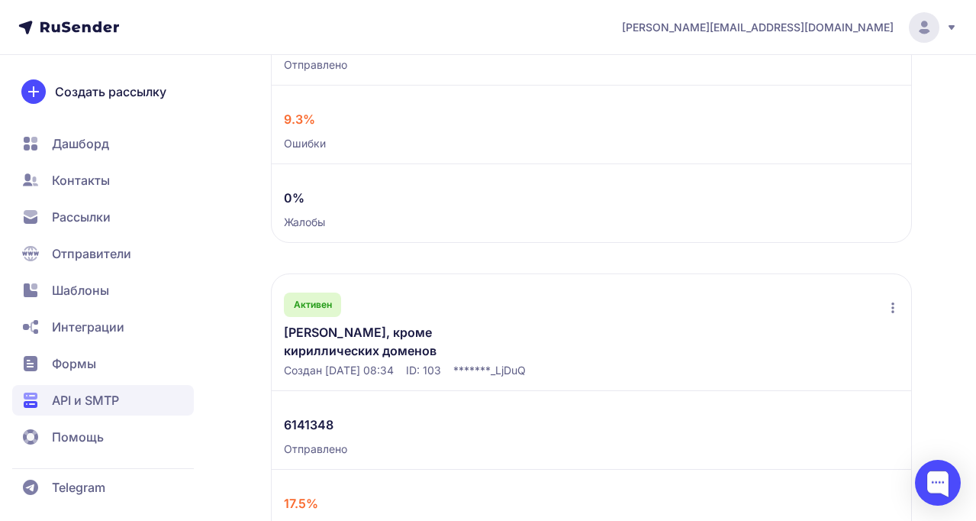
scroll to position [1620, 0]
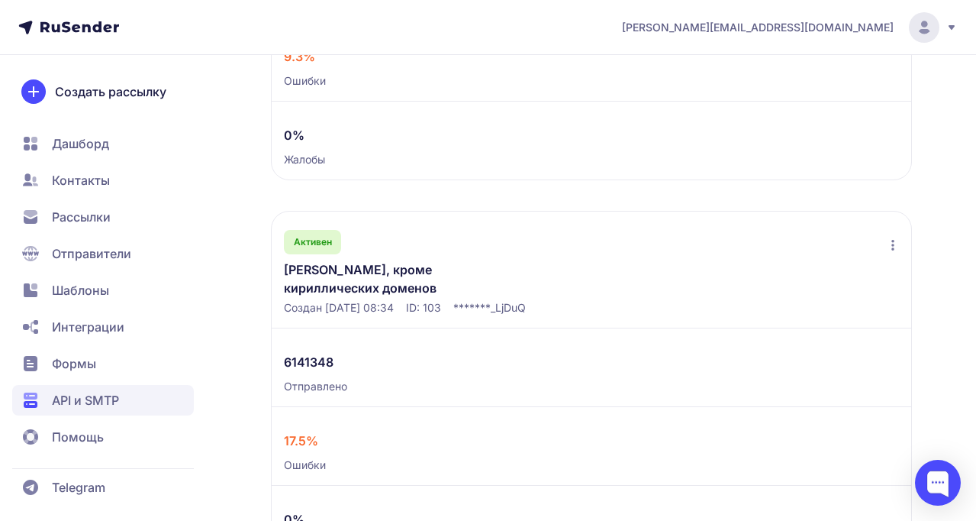
click at [383, 276] on link "[PERSON_NAME], кроме кириллических доменов" at bounding box center [402, 278] width 237 height 37
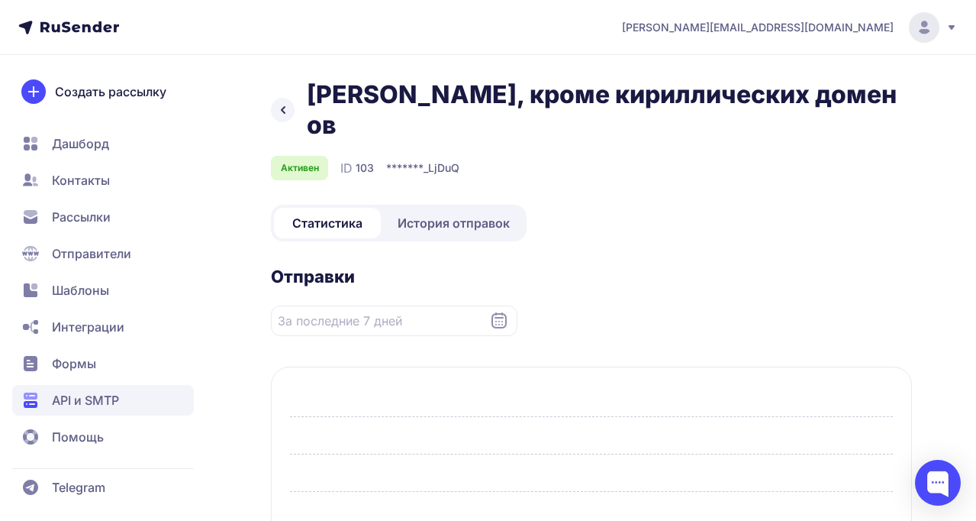
click at [417, 214] on span "История отправок" at bounding box center [454, 223] width 112 height 18
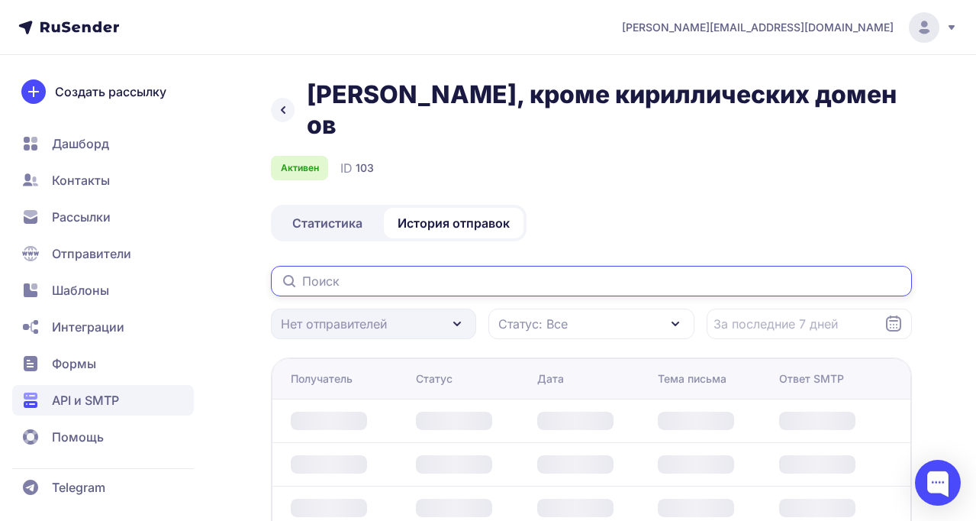
click at [358, 266] on input "text" at bounding box center [591, 281] width 641 height 31
type input "щ"
type input "[PERSON_NAME][EMAIL_ADDRESS][DOMAIN_NAME]"
click at [324, 266] on input "[PERSON_NAME][EMAIL_ADDRESS][DOMAIN_NAME]" at bounding box center [591, 281] width 641 height 31
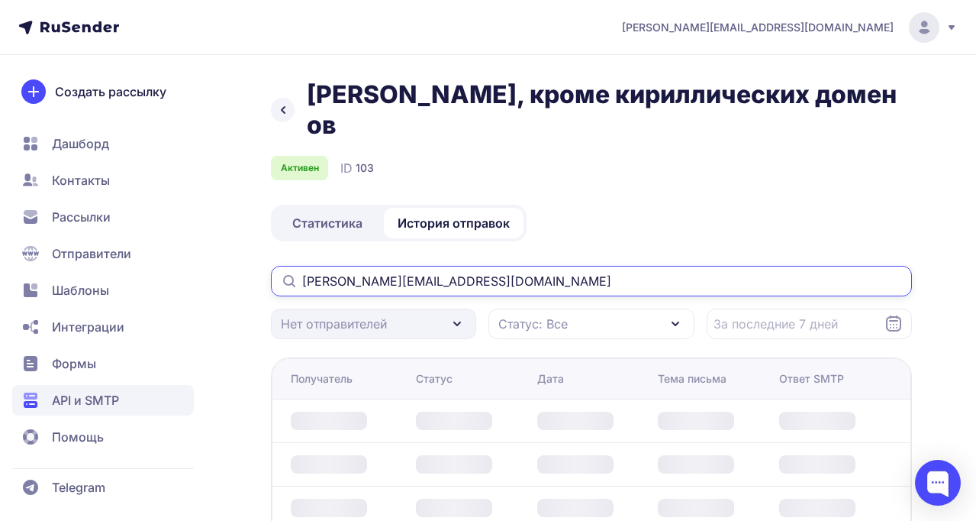
click at [324, 266] on input "[PERSON_NAME][EMAIL_ADDRESS][DOMAIN_NAME]" at bounding box center [591, 281] width 641 height 31
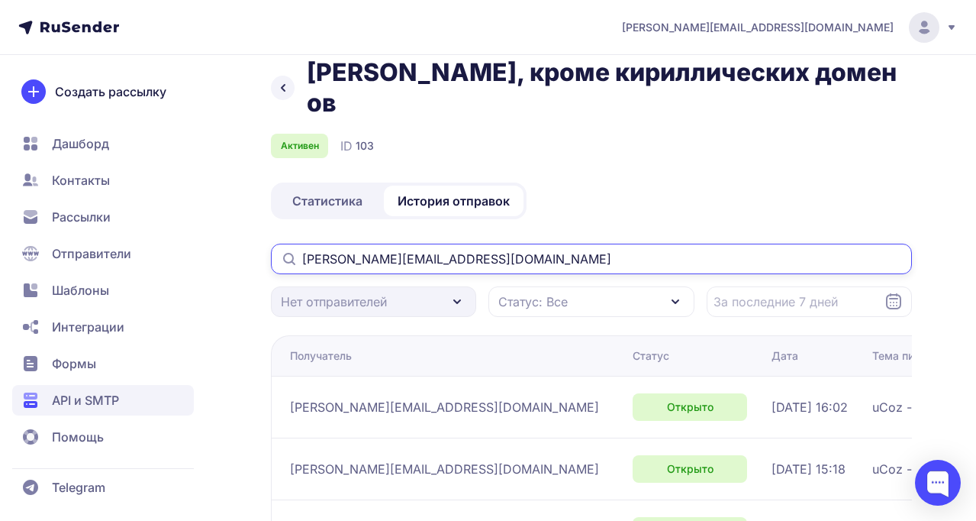
scroll to position [19, 0]
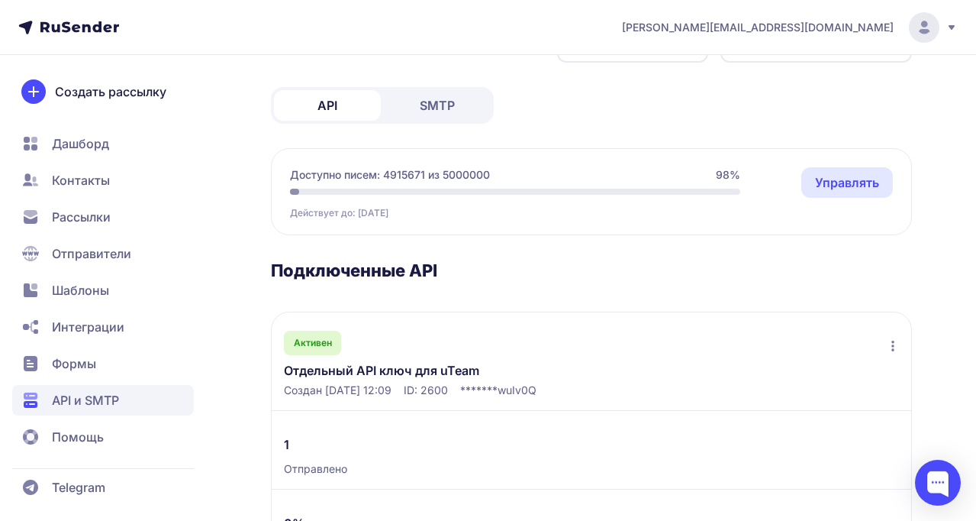
scroll to position [58, 0]
click at [368, 357] on div "Активен Отдельный API ключ для uTeam Создан [DATE] 12:09 ID: 2600 ******* wuIv0Q" at bounding box center [592, 360] width 640 height 98
click at [360, 375] on link "Отдельный API ключ для uTeam" at bounding box center [402, 368] width 237 height 18
